Goal: Task Accomplishment & Management: Use online tool/utility

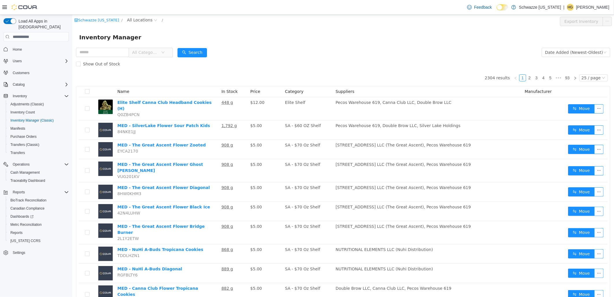
click at [276, 45] on div "Inventory Manager" at bounding box center [343, 37] width 542 height 19
click at [106, 51] on input "text" at bounding box center [102, 52] width 53 height 9
type input "****"
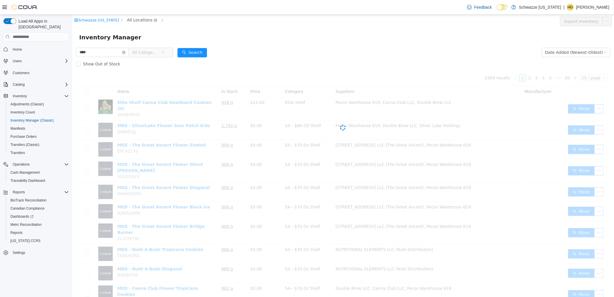
click at [129, 18] on span "All Locations" at bounding box center [139, 20] width 25 height 6
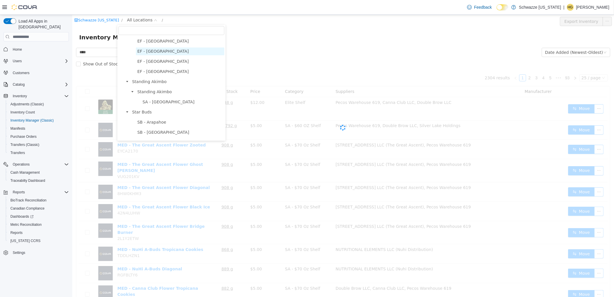
scroll to position [96, 0]
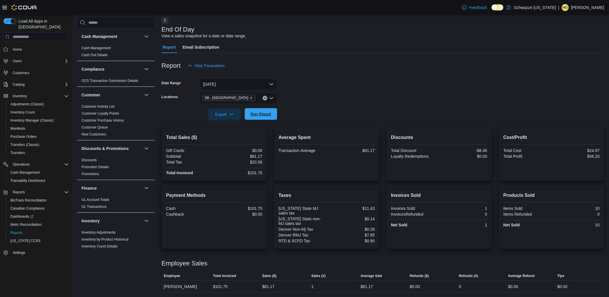
scroll to position [289, 0]
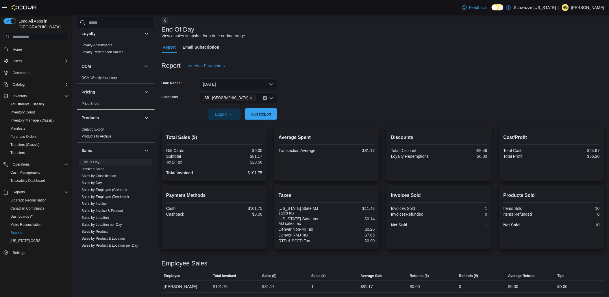
click at [262, 112] on span "Run Report" at bounding box center [261, 114] width 21 height 6
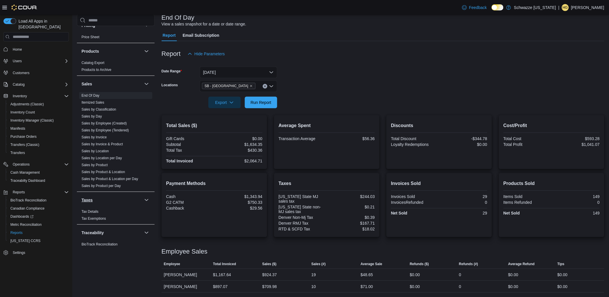
scroll to position [360, 0]
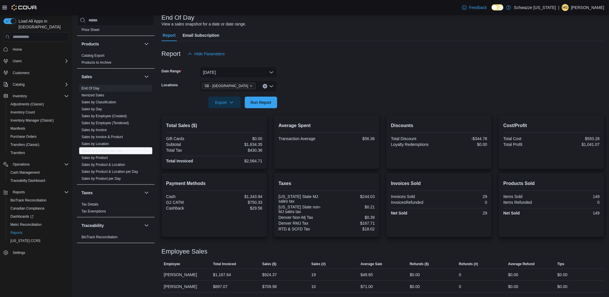
click at [116, 149] on link "Sales by Location per Day" at bounding box center [102, 151] width 40 height 4
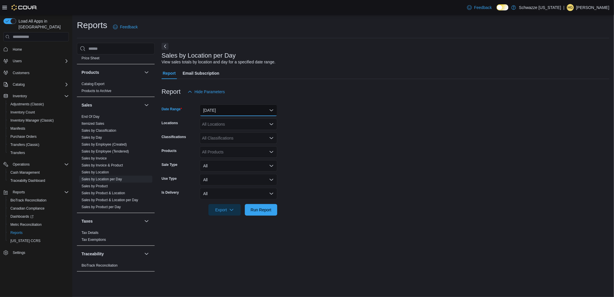
click at [231, 109] on button "Yesterday" at bounding box center [238, 110] width 77 height 12
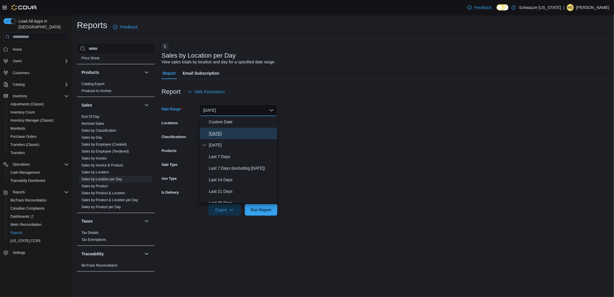
click at [221, 132] on span "Today" at bounding box center [242, 133] width 66 height 7
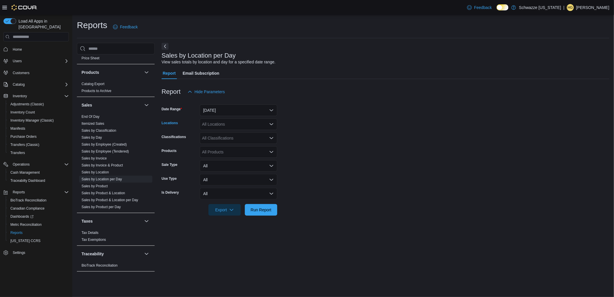
click at [226, 122] on div "All Locations" at bounding box center [238, 124] width 77 height 12
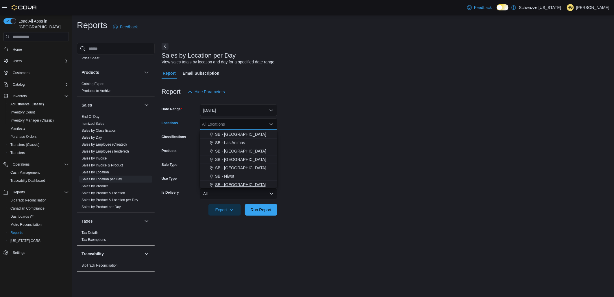
click at [241, 182] on span "SB - [GEOGRAPHIC_DATA]" at bounding box center [240, 185] width 51 height 6
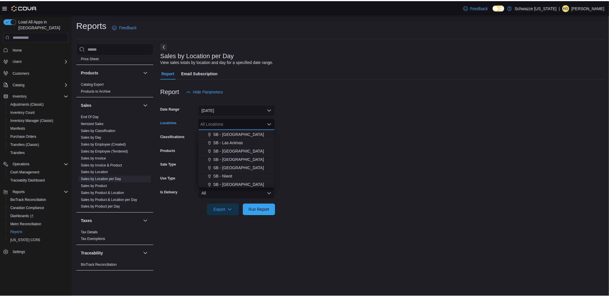
scroll to position [194, 0]
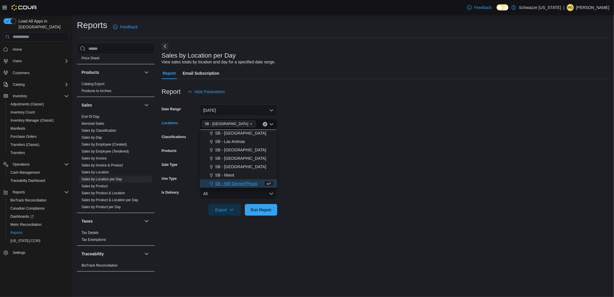
drag, startPoint x: 372, startPoint y: 152, endPoint x: 295, endPoint y: 219, distance: 101.8
click at [372, 152] on form "Date Range Today Locations SB - North Denver Combo box. Selected. SB - North De…" at bounding box center [386, 156] width 448 height 118
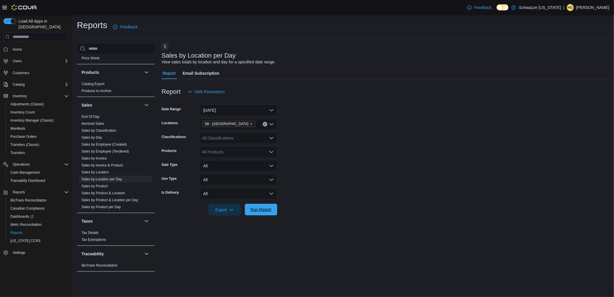
click at [267, 207] on span "Run Report" at bounding box center [261, 209] width 21 height 6
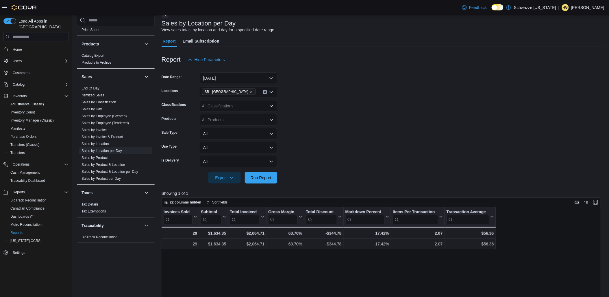
scroll to position [96, 0]
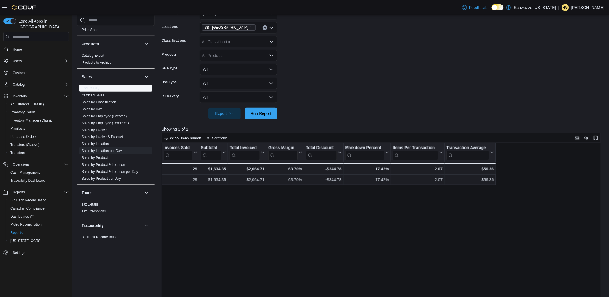
click at [90, 87] on link "End Of Day" at bounding box center [91, 88] width 18 height 4
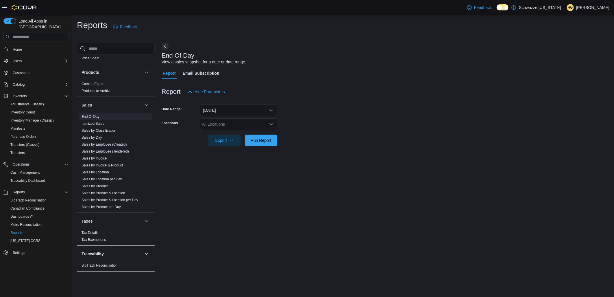
click at [231, 124] on div "All Locations" at bounding box center [238, 124] width 77 height 12
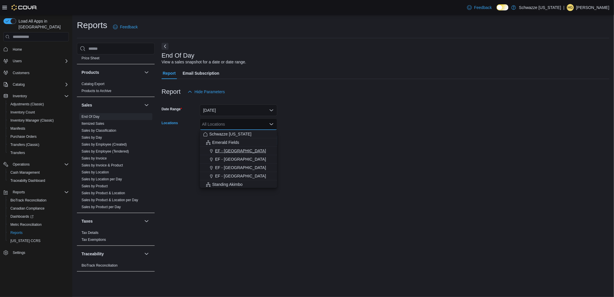
scroll to position [128, 0]
click at [240, 185] on span "SB - [GEOGRAPHIC_DATA]" at bounding box center [240, 185] width 51 height 6
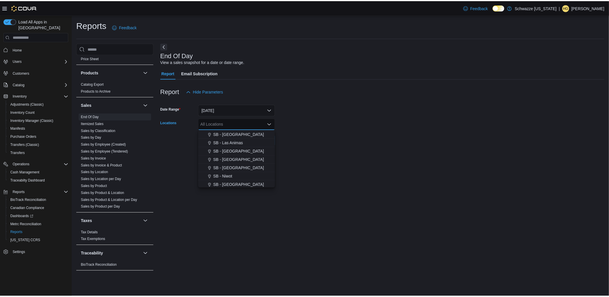
scroll to position [194, 0]
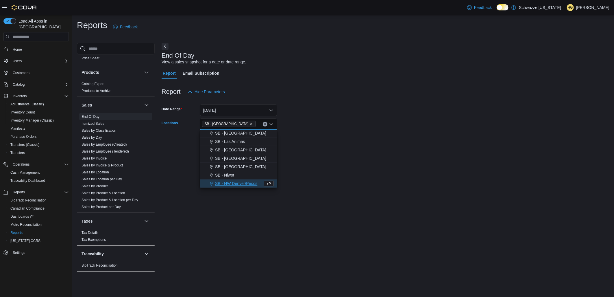
drag, startPoint x: 387, startPoint y: 156, endPoint x: 290, endPoint y: 141, distance: 98.2
click at [387, 155] on div "End Of Day View a sales snapshot for a date or date range. Report Email Subscri…" at bounding box center [386, 160] width 448 height 234
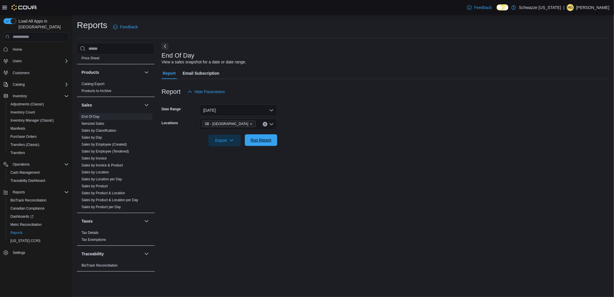
click at [264, 140] on span "Run Report" at bounding box center [261, 140] width 21 height 6
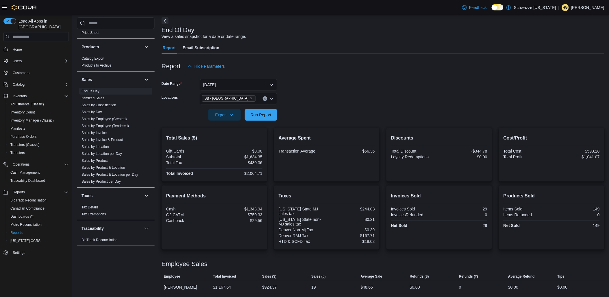
scroll to position [38, 0]
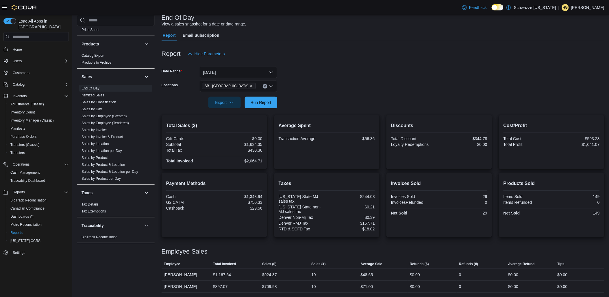
click at [281, 101] on form "Date Range Today Locations SB - North Denver Export Run Report" at bounding box center [383, 84] width 443 height 49
click at [272, 102] on span "Run Report" at bounding box center [260, 102] width 25 height 12
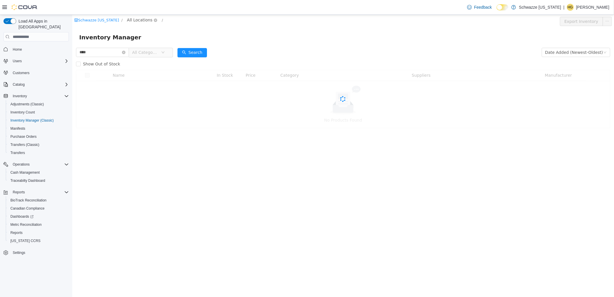
click at [131, 22] on span "All Locations" at bounding box center [139, 20] width 25 height 6
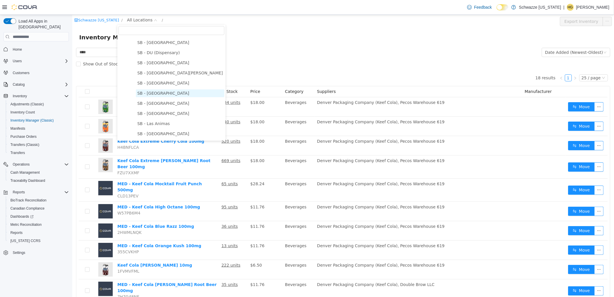
scroll to position [225, 0]
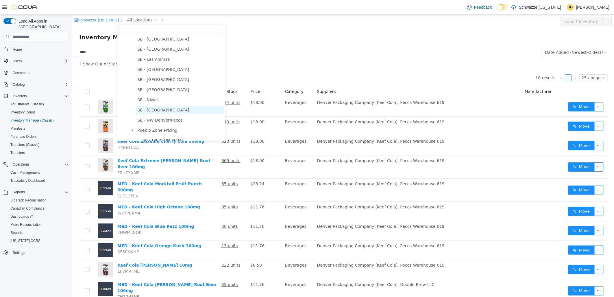
click at [164, 108] on span "SB - [GEOGRAPHIC_DATA]" at bounding box center [163, 110] width 52 height 5
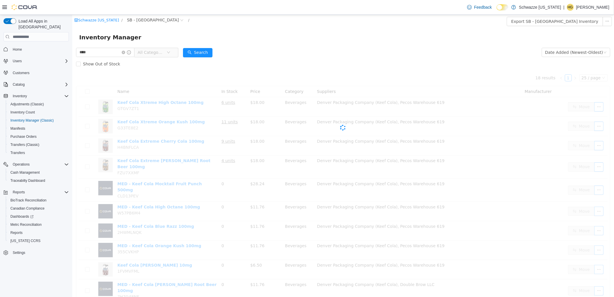
click at [298, 32] on div "Inventory Manager" at bounding box center [343, 37] width 542 height 19
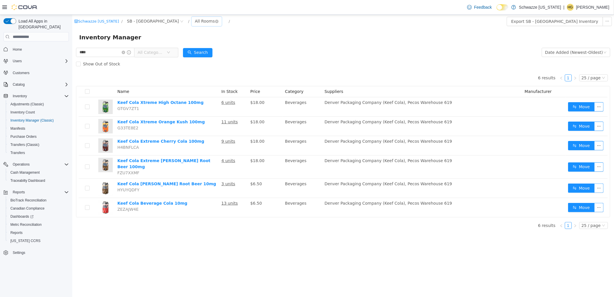
click at [195, 17] on div "All Rooms" at bounding box center [205, 21] width 20 height 9
click at [184, 51] on li "Back Stock" at bounding box center [182, 51] width 35 height 9
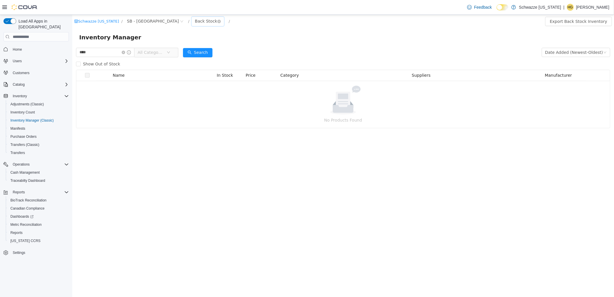
click at [195, 21] on div "Back Stock" at bounding box center [206, 21] width 22 height 9
click at [183, 44] on li "Sales Floor" at bounding box center [182, 42] width 35 height 9
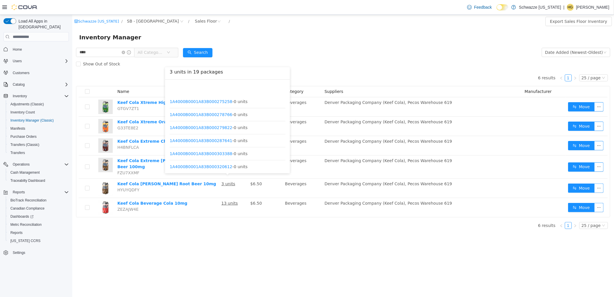
scroll to position [160, 0]
